Goal: Information Seeking & Learning: Learn about a topic

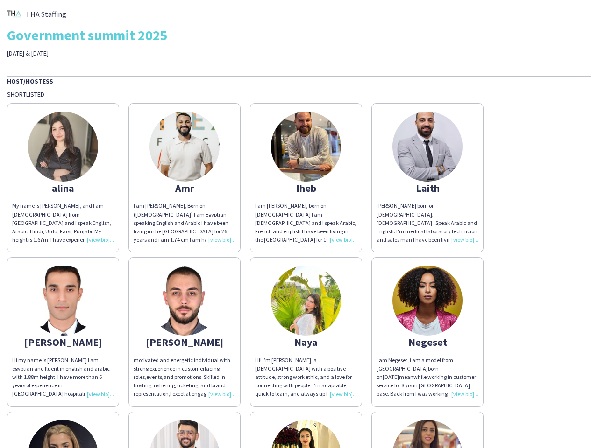
click at [299, 224] on div "I am [PERSON_NAME], born on [DEMOGRAPHIC_DATA] I am [DEMOGRAPHIC_DATA] and I sp…" at bounding box center [306, 223] width 102 height 42
click at [63, 178] on img at bounding box center [63, 147] width 70 height 70
click at [184, 178] on img at bounding box center [184, 147] width 70 height 70
click at [306, 178] on img at bounding box center [306, 147] width 70 height 70
click at [427, 178] on img at bounding box center [427, 147] width 70 height 70
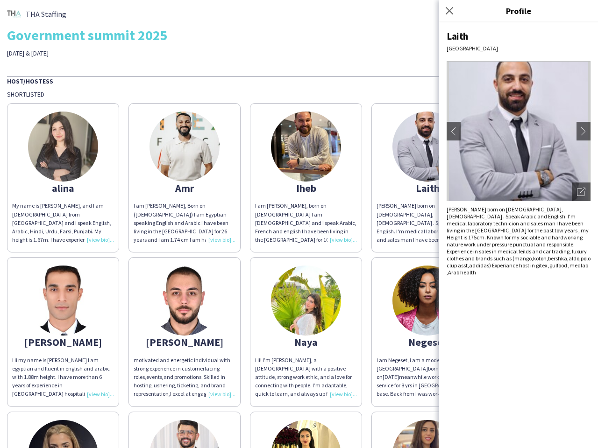
click at [63, 332] on img at bounding box center [63, 301] width 70 height 70
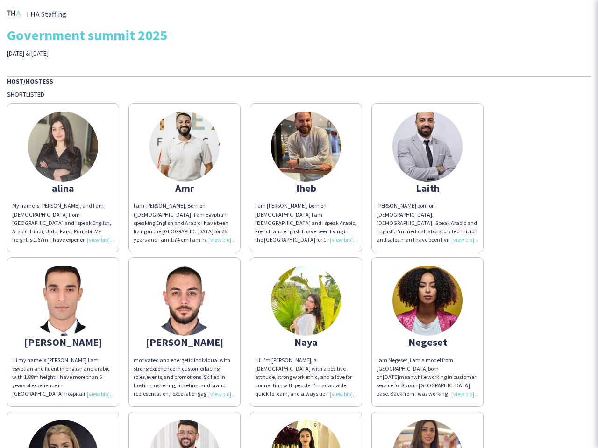
click at [184, 332] on img at bounding box center [184, 301] width 70 height 70
click at [306, 332] on img at bounding box center [306, 301] width 70 height 70
click at [427, 332] on img at bounding box center [427, 301] width 70 height 70
click at [63, 430] on img at bounding box center [63, 455] width 70 height 70
